Goal: Task Accomplishment & Management: Use online tool/utility

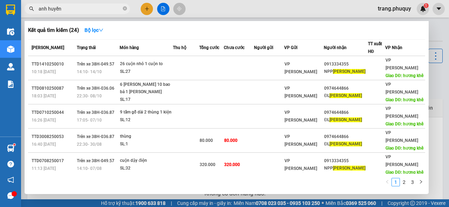
click at [309, 0] on div at bounding box center [224, 103] width 449 height 207
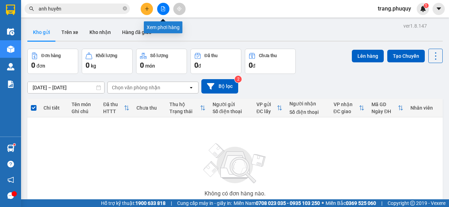
click at [163, 12] on button at bounding box center [163, 9] width 12 height 12
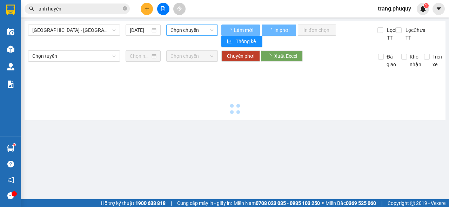
click at [185, 33] on span "Chọn chuyến" at bounding box center [191, 30] width 43 height 11
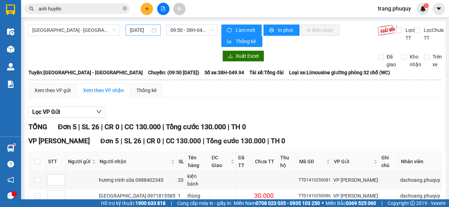
click at [142, 34] on div "[DATE]" at bounding box center [143, 30] width 35 height 11
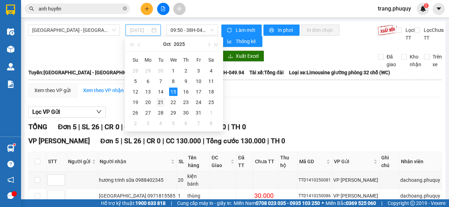
click at [160, 100] on div "21" at bounding box center [160, 102] width 8 height 8
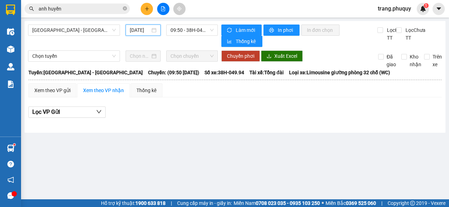
click at [136, 33] on input "[DATE]" at bounding box center [140, 30] width 20 height 8
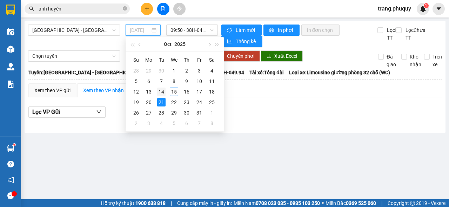
click at [160, 93] on div "14" at bounding box center [161, 92] width 8 height 8
type input "[DATE]"
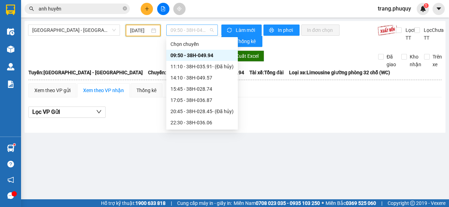
click at [191, 30] on span "09:50 - 38H-049.94" at bounding box center [191, 30] width 43 height 11
click at [196, 58] on div "09:50 - 38H-049.94" at bounding box center [201, 56] width 63 height 8
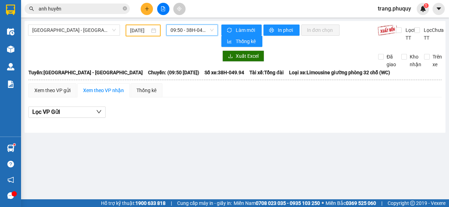
drag, startPoint x: 191, startPoint y: 24, endPoint x: 189, endPoint y: 28, distance: 4.4
click at [190, 25] on div "[GEOGRAPHIC_DATA] - [GEOGRAPHIC_DATA] [DATE] 09:50 09:50 - 38H-049.94 Làm mới I…" at bounding box center [235, 77] width 421 height 112
click at [189, 28] on span "09:50 - 38H-049.94" at bounding box center [191, 30] width 43 height 11
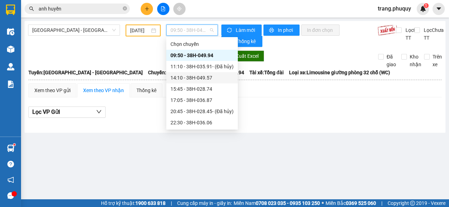
click at [192, 79] on div "14:10 - 38H-049.57" at bounding box center [201, 78] width 63 height 8
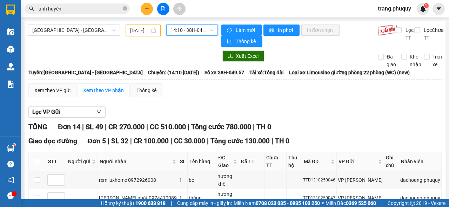
click at [189, 27] on span "14:10 - 38H-049.57" at bounding box center [191, 30] width 43 height 11
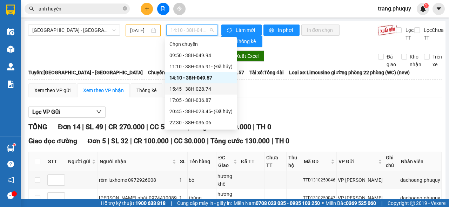
click at [197, 88] on div "15:45 - 38H-028.74" at bounding box center [200, 89] width 63 height 8
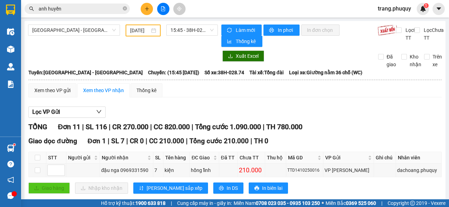
click at [194, 25] on span "15:45 - 38H-028.74" at bounding box center [191, 30] width 43 height 11
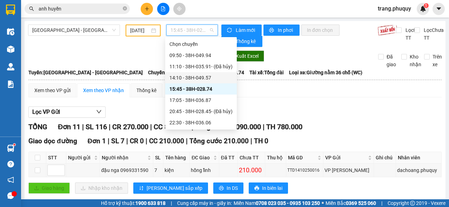
click at [191, 79] on div "14:10 - 38H-049.57" at bounding box center [200, 78] width 63 height 8
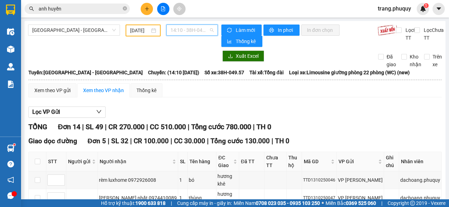
click at [191, 29] on span "14:10 - 38H-049.57" at bounding box center [191, 30] width 43 height 11
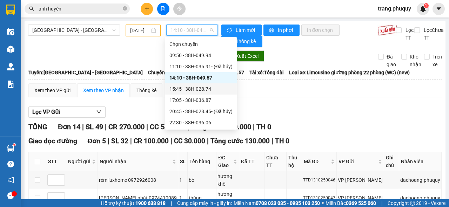
click at [196, 90] on div "15:45 - 38H-028.74" at bounding box center [200, 89] width 63 height 8
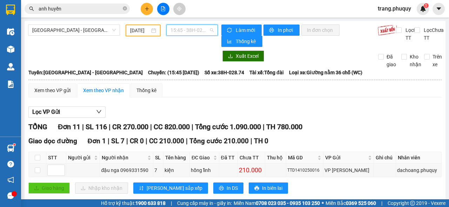
click at [208, 31] on span "15:45 - 38H-028.74" at bounding box center [191, 30] width 43 height 11
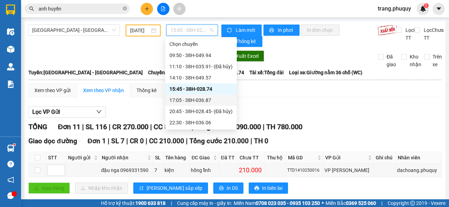
click at [202, 101] on div "17:05 - 38H-036.87" at bounding box center [200, 100] width 63 height 8
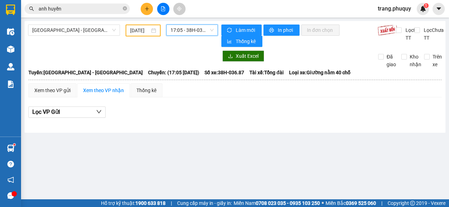
click at [192, 30] on span "17:05 - 38H-036.87" at bounding box center [191, 30] width 43 height 11
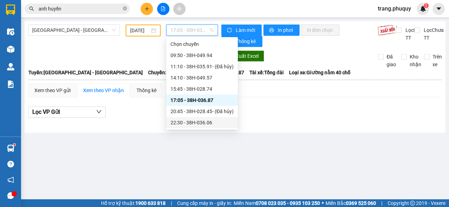
click at [198, 123] on div "22:30 - 38H-036.06" at bounding box center [201, 123] width 63 height 8
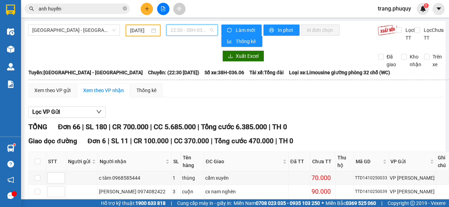
click at [194, 33] on span "22:30 - 38H-036.06" at bounding box center [191, 30] width 43 height 11
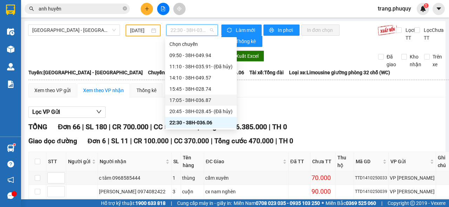
scroll to position [11, 0]
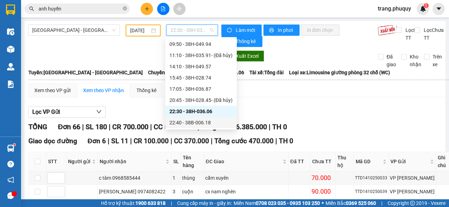
click at [190, 122] on div "22:40 - 38B-006.18" at bounding box center [200, 123] width 63 height 8
